Goal: Task Accomplishment & Management: Complete application form

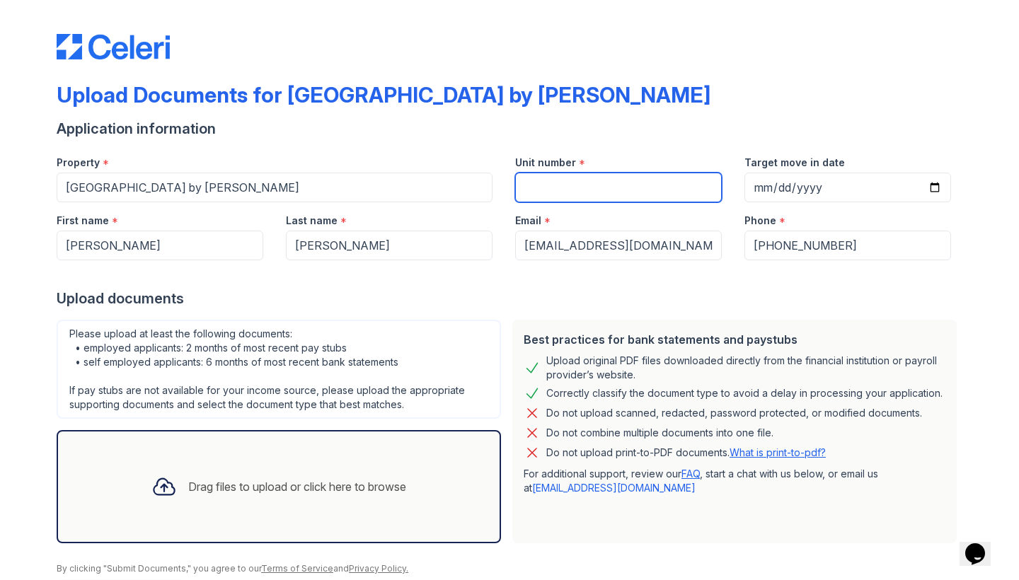
click at [618, 176] on input "Unit number" at bounding box center [618, 188] width 207 height 30
type input "2101"
click at [672, 113] on div "Upload Documents for [GEOGRAPHIC_DATA] by [PERSON_NAME]" at bounding box center [510, 100] width 906 height 37
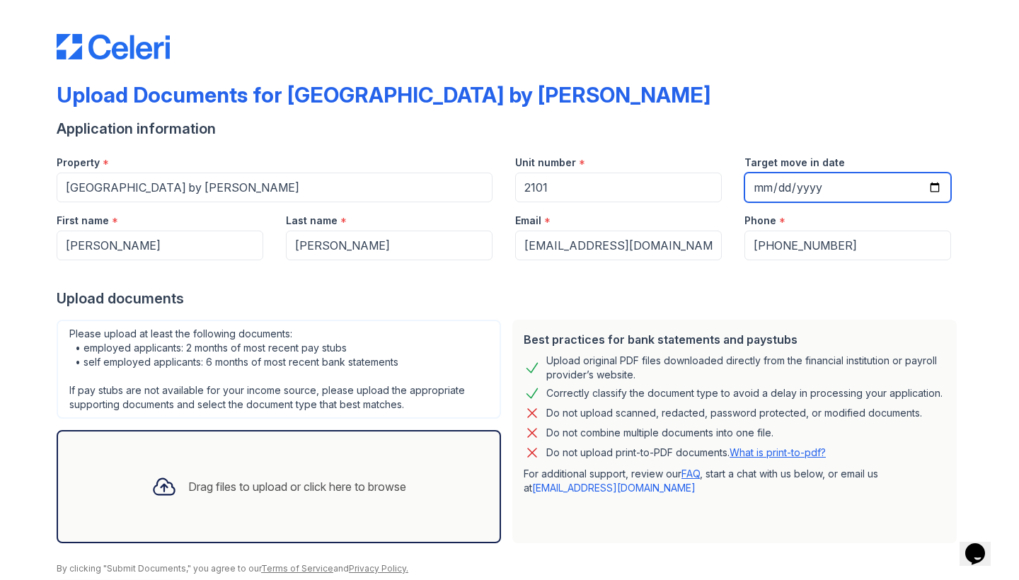
click at [757, 187] on input "Target move in date" at bounding box center [847, 188] width 207 height 30
type input "[DATE]"
click at [748, 108] on div "Upload Documents for [GEOGRAPHIC_DATA] by [PERSON_NAME]" at bounding box center [510, 100] width 906 height 37
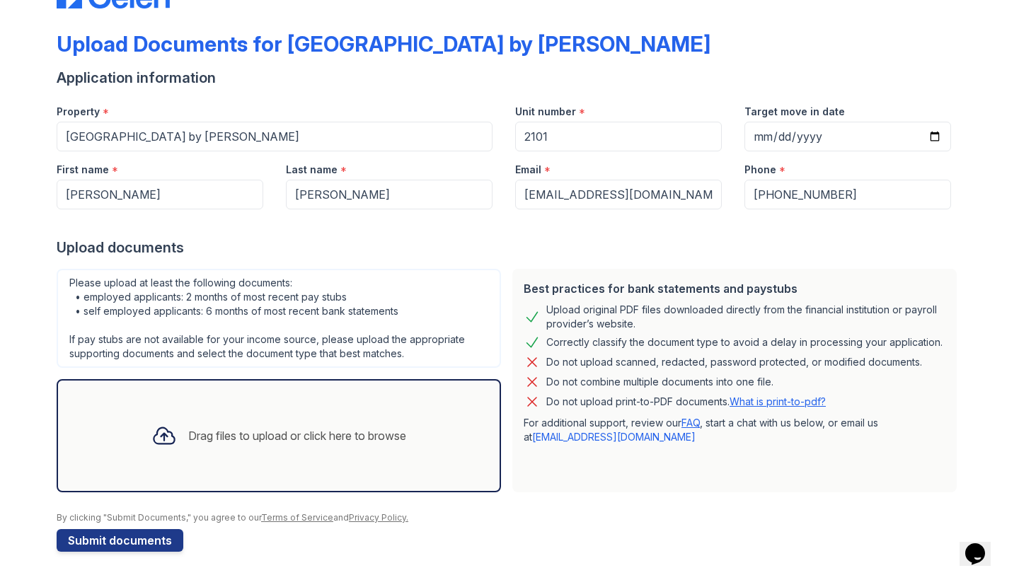
scroll to position [51, 0]
click at [250, 416] on div "Drag files to upload or click here to browse" at bounding box center [278, 436] width 277 height 48
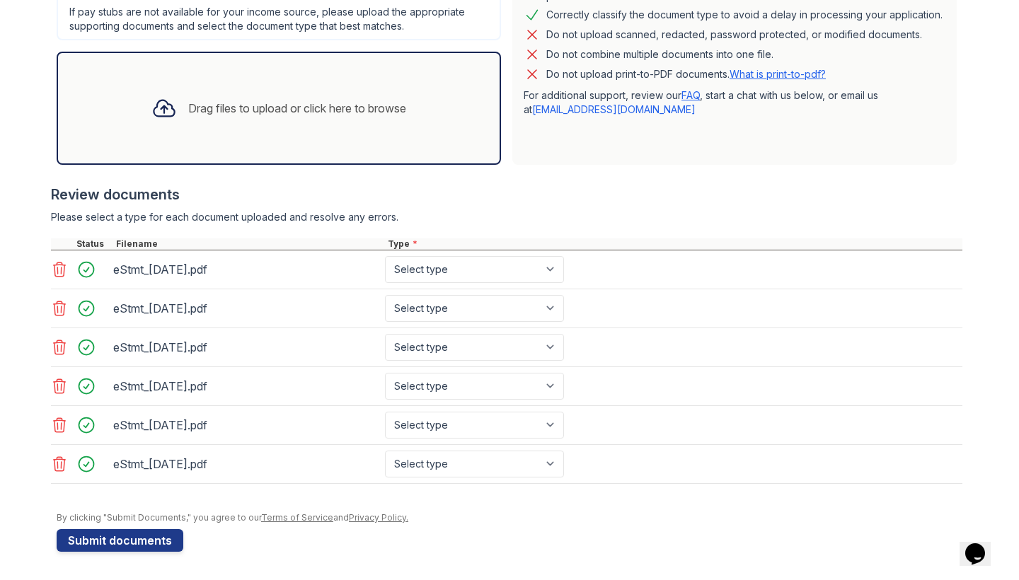
scroll to position [0, 0]
select select "bank_statement"
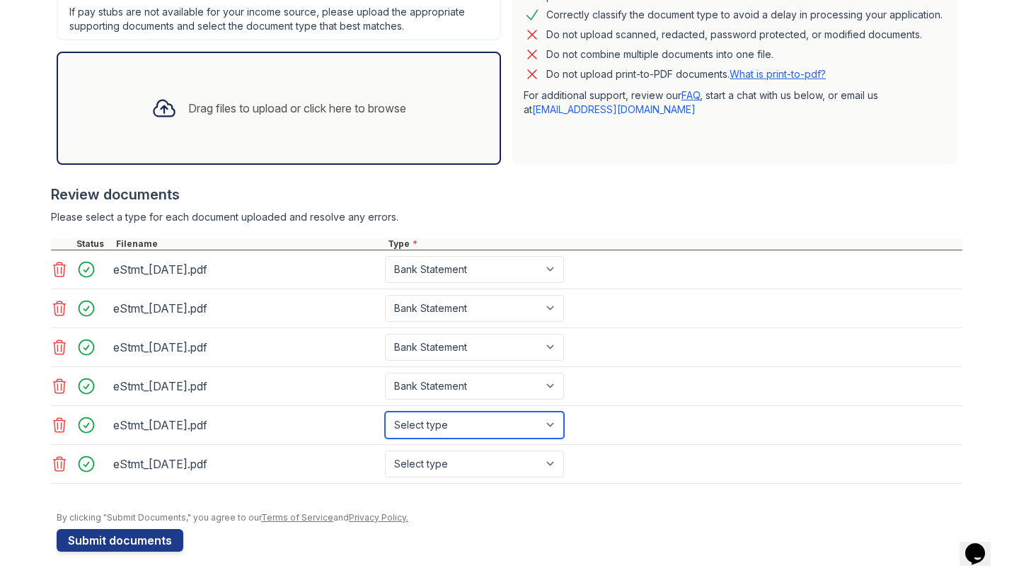
select select "bank_statement"
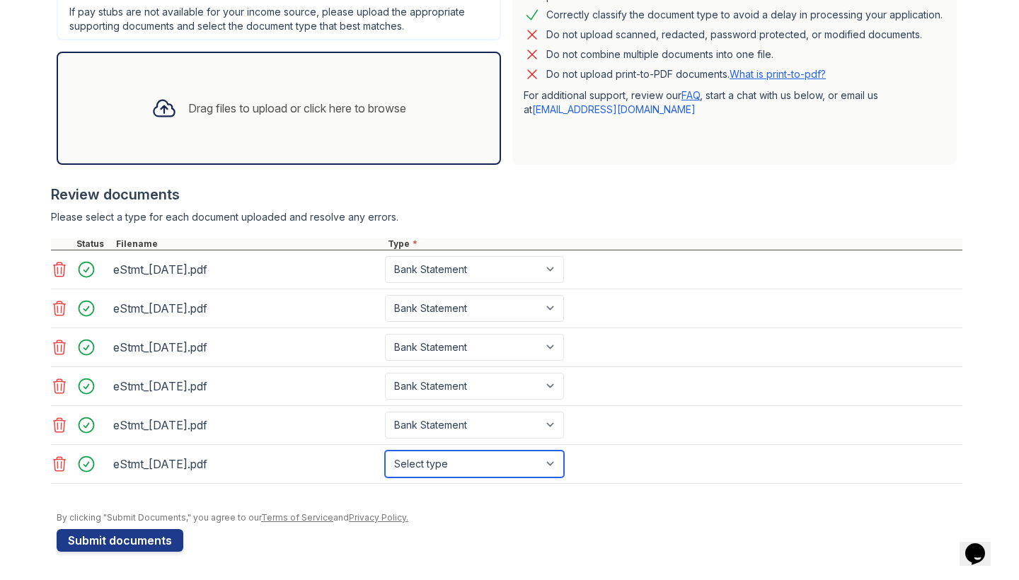
select select "bank_statement"
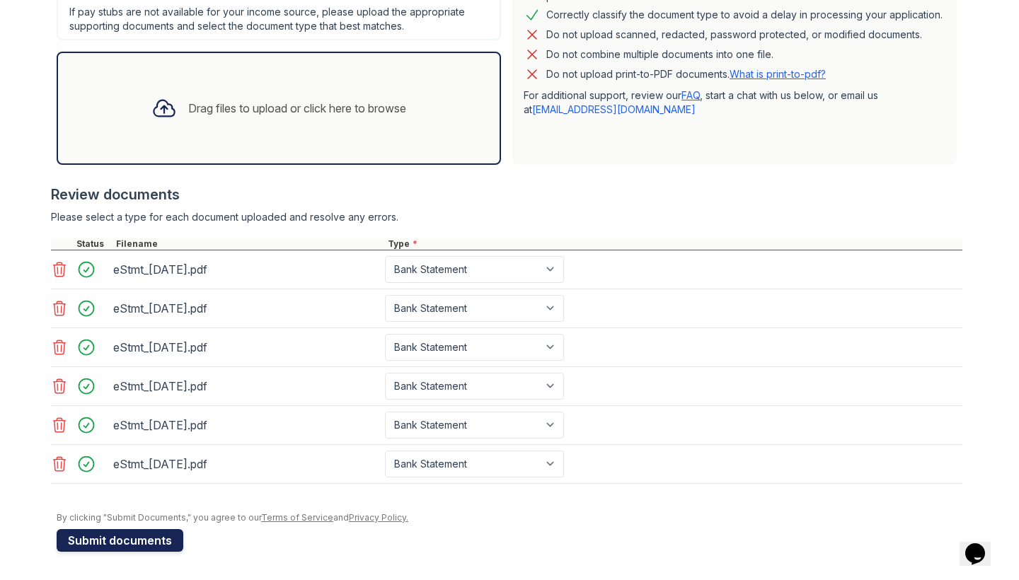
click at [134, 538] on button "Submit documents" at bounding box center [120, 540] width 127 height 23
